Goal: Task Accomplishment & Management: Manage account settings

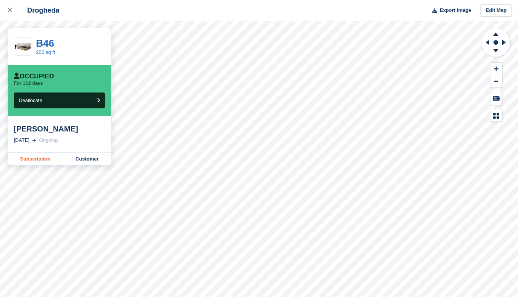
click at [34, 157] on link "Subscription" at bounding box center [36, 159] width 56 height 12
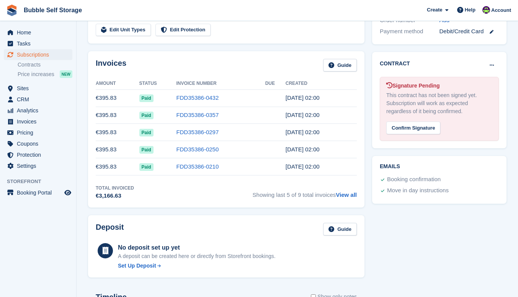
scroll to position [230, 0]
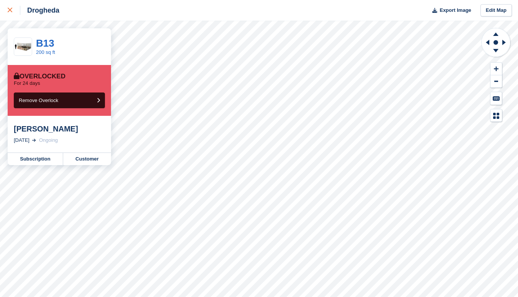
click at [11, 8] on icon at bounding box center [10, 10] width 5 height 5
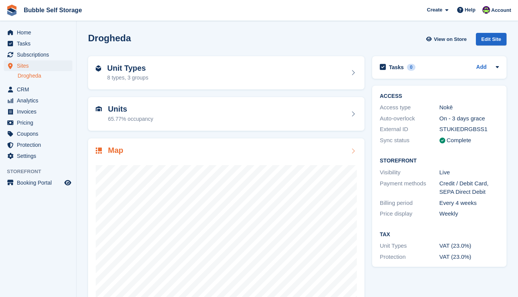
scroll to position [29, 0]
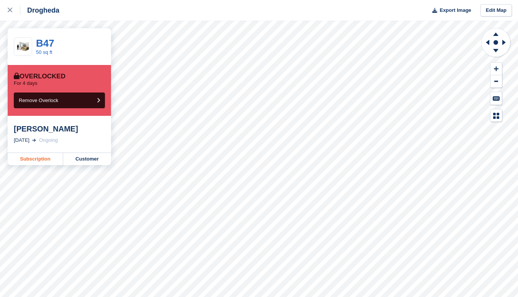
click at [32, 161] on link "Subscription" at bounding box center [36, 159] width 56 height 12
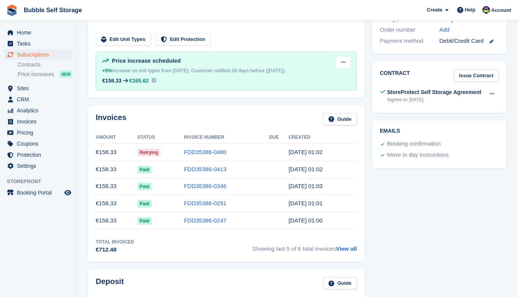
scroll to position [230, 0]
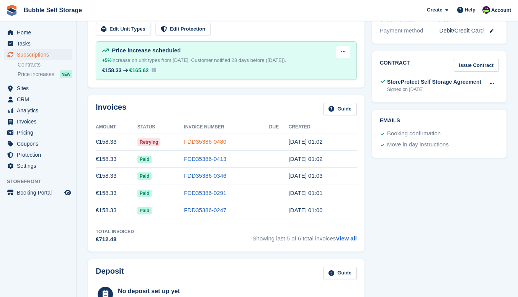
click at [196, 143] on link "FDD35386-0480" at bounding box center [205, 142] width 42 height 7
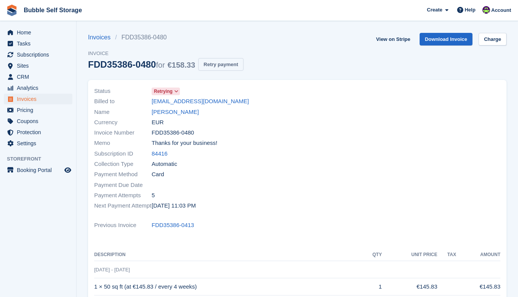
click at [221, 59] on button "Retry payment" at bounding box center [220, 64] width 45 height 13
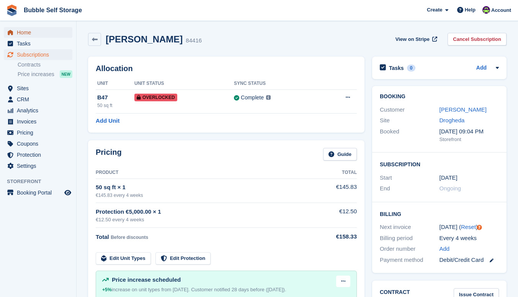
click at [28, 28] on span "Home" at bounding box center [40, 32] width 46 height 11
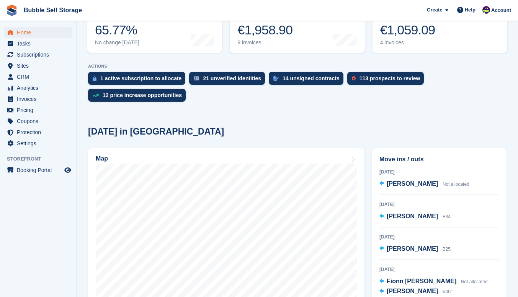
scroll to position [115, 0]
